Goal: Find specific page/section: Find specific page/section

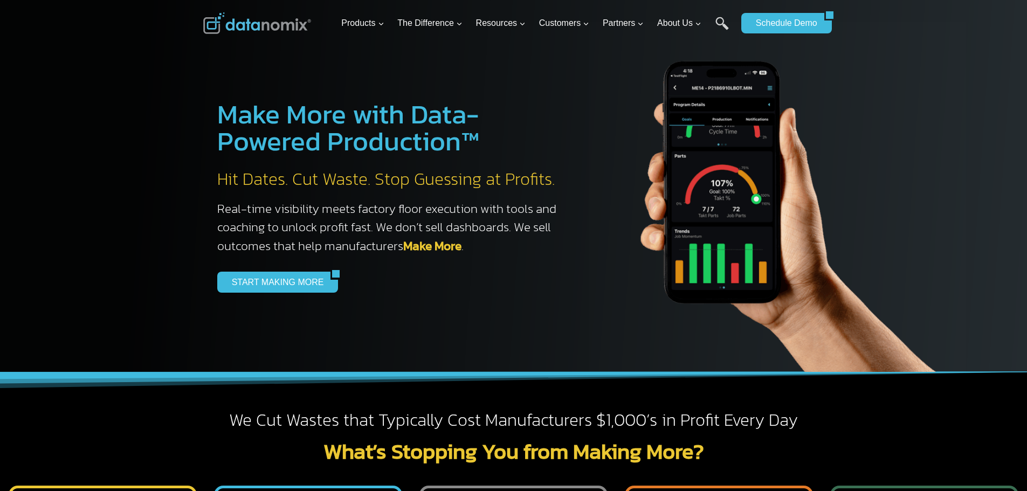
click at [267, 270] on div "Make More with Data-Powered Production™ Hit Dates. Cut Waste. Stop Guessing at …" at bounding box center [379, 197] width 378 height 246
click at [722, 24] on link "Search" at bounding box center [722, 29] width 13 height 24
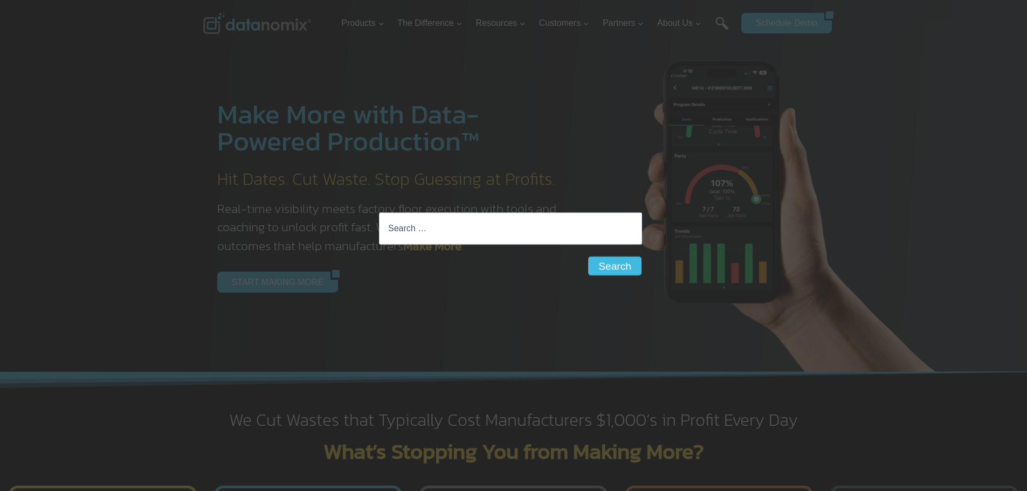
click at [258, 86] on div "Search for: Search Search" at bounding box center [513, 245] width 1027 height 491
